Goal: Information Seeking & Learning: Learn about a topic

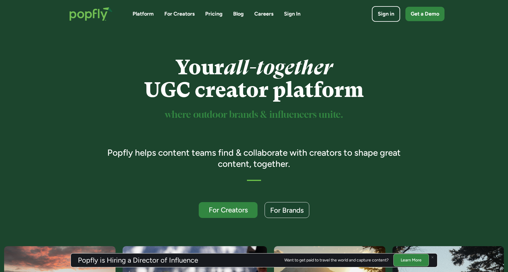
click at [260, 16] on link "Careers" at bounding box center [264, 13] width 19 height 7
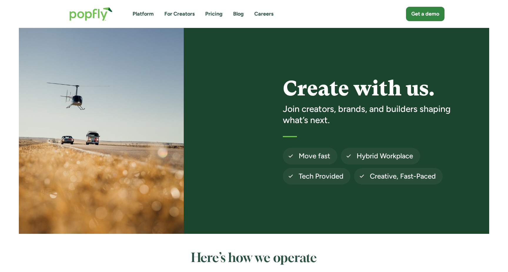
click at [184, 14] on link "For Creators" at bounding box center [179, 13] width 30 height 7
